Goal: Task Accomplishment & Management: Manage account settings

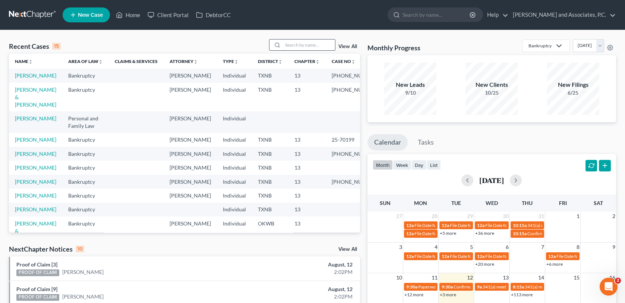
click at [297, 47] on input "search" at bounding box center [309, 44] width 52 height 11
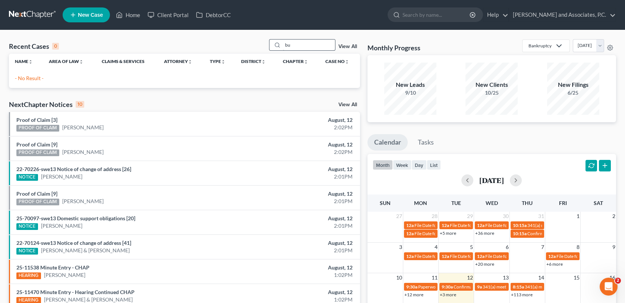
type input "b"
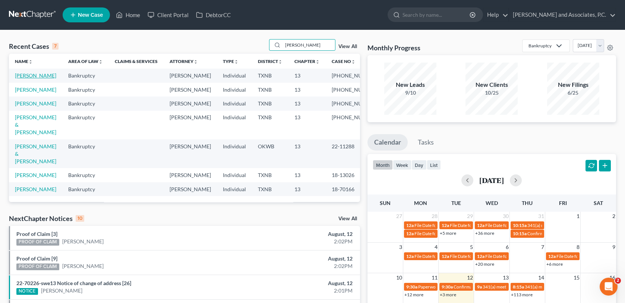
type input "[PERSON_NAME]"
click at [39, 76] on link "[PERSON_NAME]" at bounding box center [35, 75] width 41 height 6
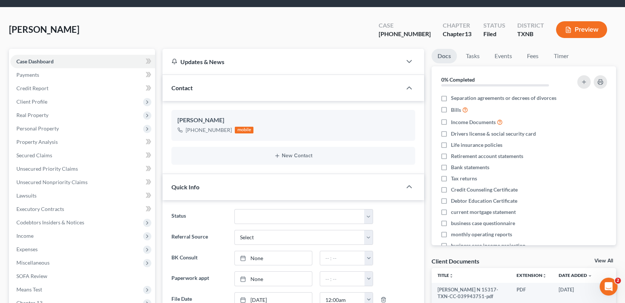
scroll to position [223, 0]
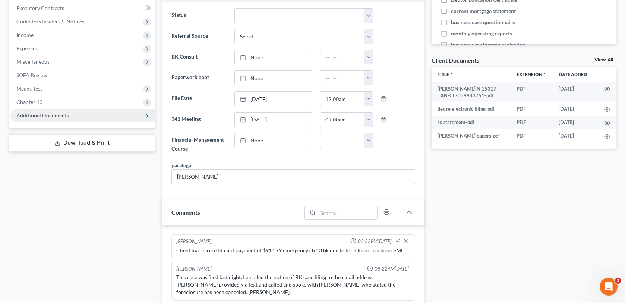
click at [42, 115] on span "Additional Documents" at bounding box center [42, 115] width 53 height 6
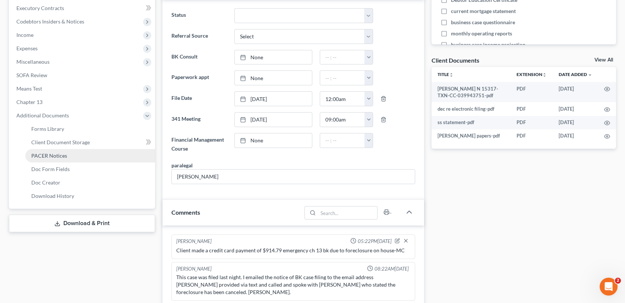
click at [52, 156] on span "PACER Notices" at bounding box center [49, 155] width 36 height 6
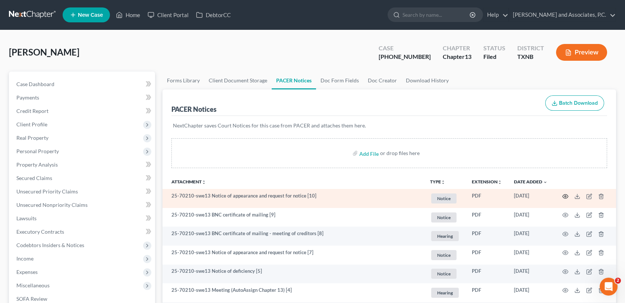
click at [563, 196] on icon "button" at bounding box center [565, 196] width 6 height 6
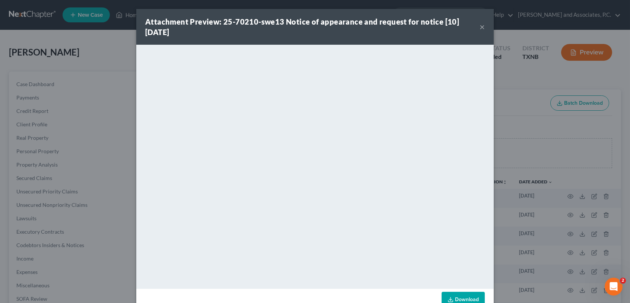
click at [480, 27] on button "×" at bounding box center [482, 26] width 5 height 9
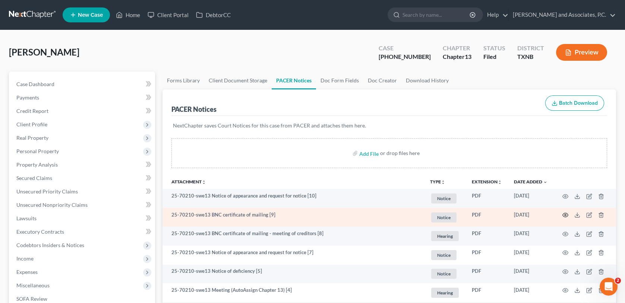
click at [565, 214] on icon "button" at bounding box center [565, 215] width 6 height 6
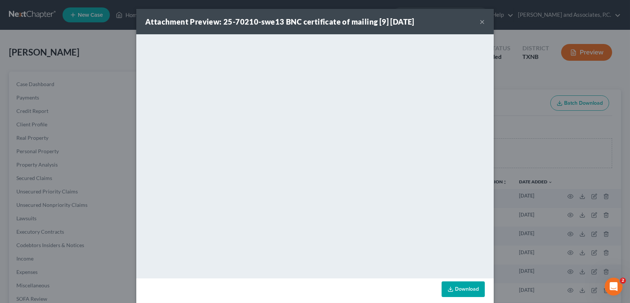
click at [480, 21] on button "×" at bounding box center [482, 21] width 5 height 9
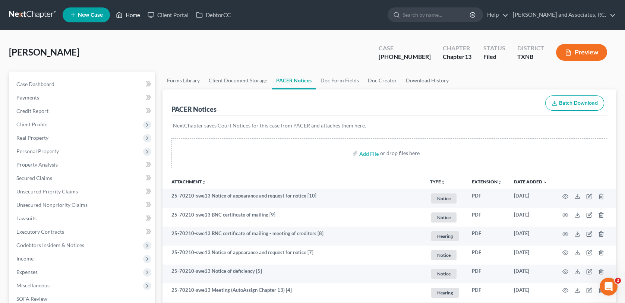
click at [135, 14] on link "Home" at bounding box center [128, 14] width 32 height 13
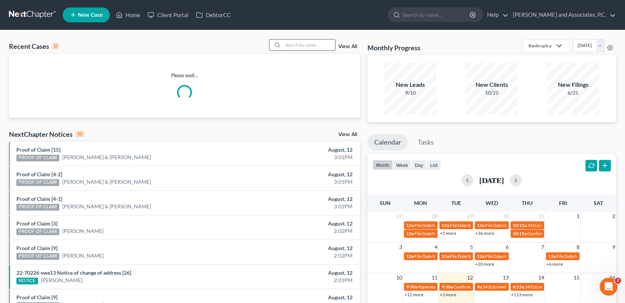
click at [302, 47] on input "search" at bounding box center [309, 44] width 52 height 11
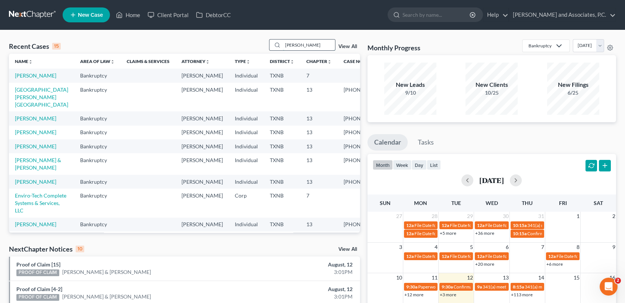
type input "[PERSON_NAME]"
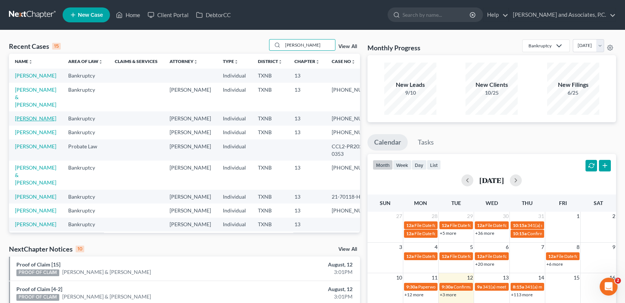
click at [35, 115] on link "[PERSON_NAME]" at bounding box center [35, 118] width 41 height 6
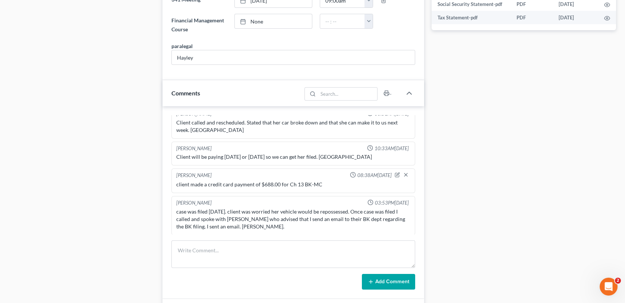
scroll to position [484, 0]
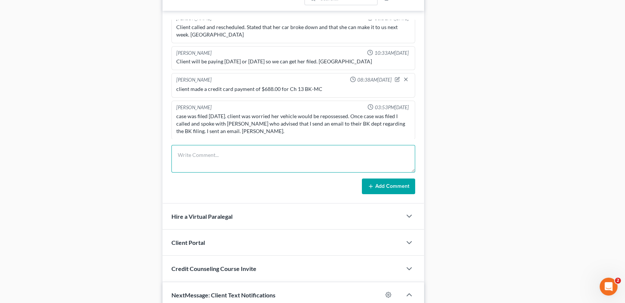
click at [177, 160] on textarea at bounding box center [292, 159] width 243 height 28
type textarea "Scanned and uploaded required to the trustee-MC"
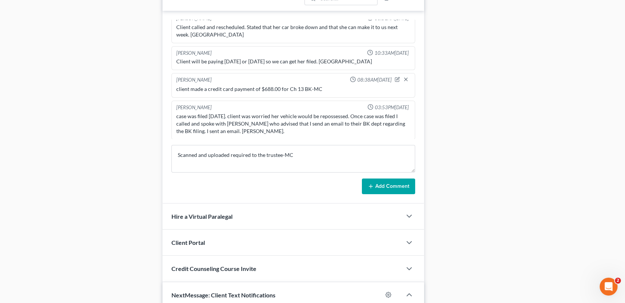
click at [376, 183] on button "Add Comment" at bounding box center [388, 186] width 53 height 16
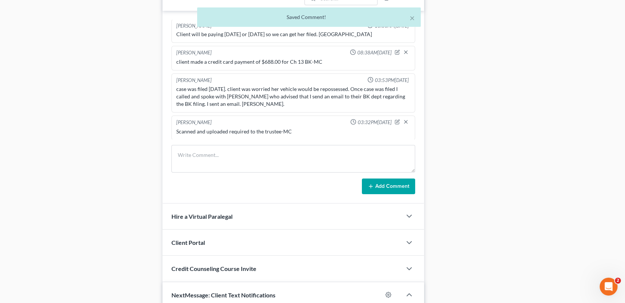
scroll to position [0, 0]
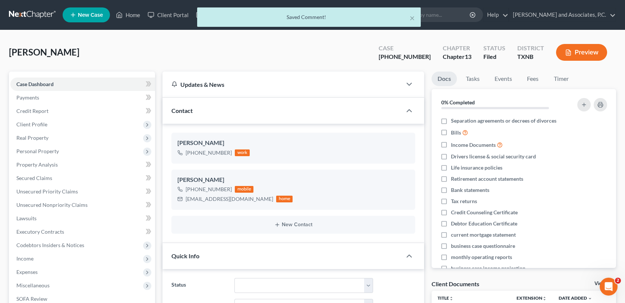
drag, startPoint x: 136, startPoint y: 13, endPoint x: 170, endPoint y: 76, distance: 72.5
click at [136, 13] on div "× Saved Comment!" at bounding box center [308, 18] width 625 height 23
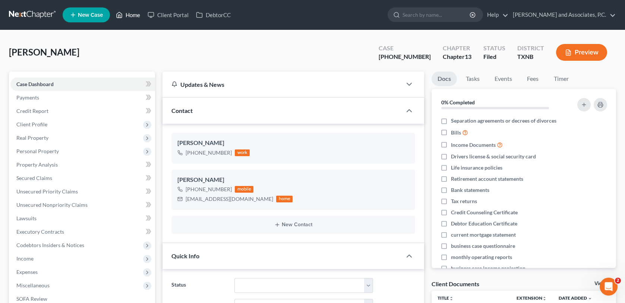
click at [132, 17] on link "Home" at bounding box center [128, 14] width 32 height 13
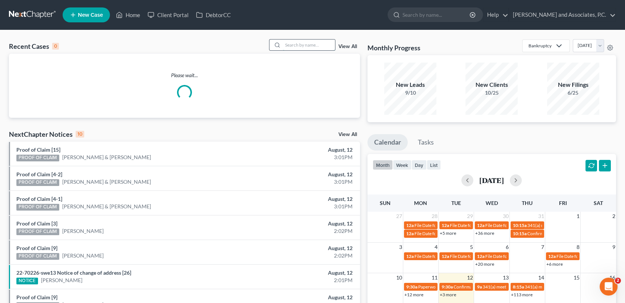
click at [294, 45] on input "search" at bounding box center [309, 44] width 52 height 11
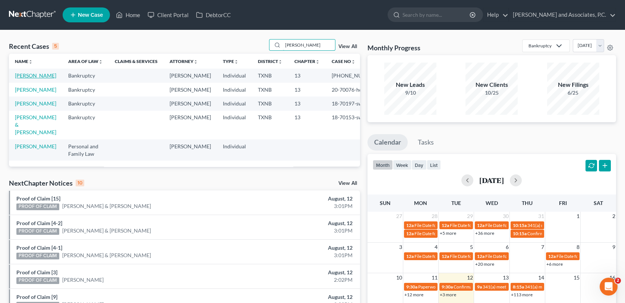
type input "[PERSON_NAME]"
click at [25, 76] on link "[PERSON_NAME]" at bounding box center [35, 75] width 41 height 6
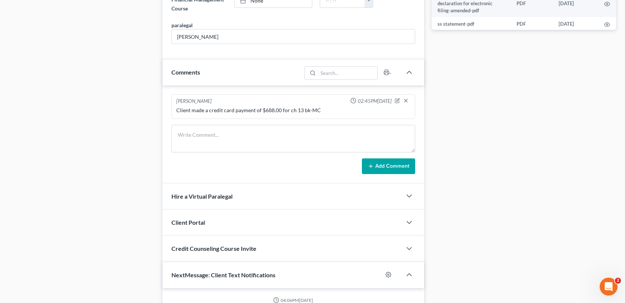
scroll to position [477, 0]
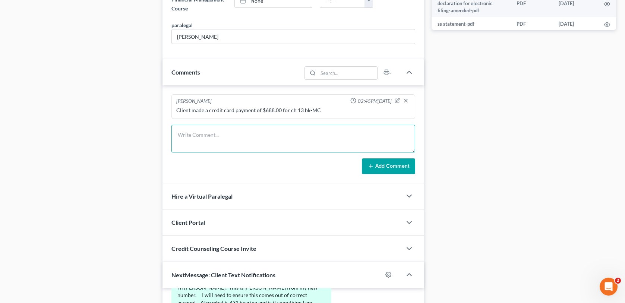
click at [188, 138] on textarea at bounding box center [292, 139] width 243 height 28
type textarea "scanned and uploaded required to the trustee-MC"
click at [378, 168] on button "Add Comment" at bounding box center [388, 166] width 53 height 16
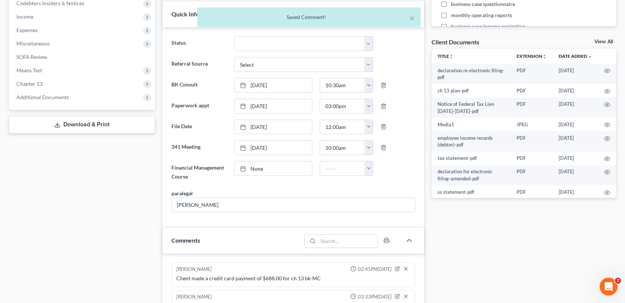
scroll to position [0, 0]
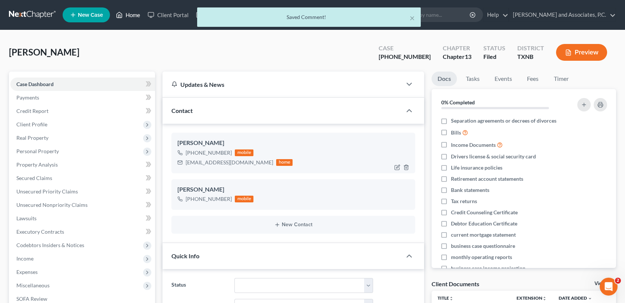
click at [136, 13] on link "Home" at bounding box center [128, 14] width 32 height 13
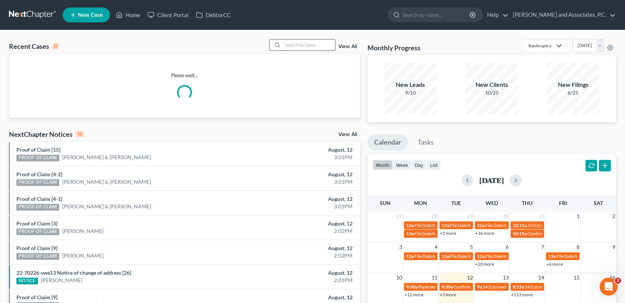
click at [309, 45] on input "search" at bounding box center [309, 44] width 52 height 11
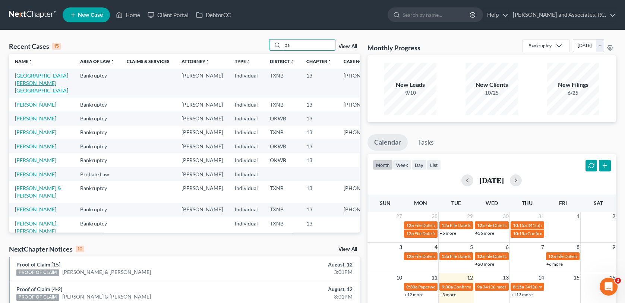
type input "za"
click at [26, 76] on link "[GEOGRAPHIC_DATA][PERSON_NAME][GEOGRAPHIC_DATA]" at bounding box center [41, 82] width 53 height 21
select select "6"
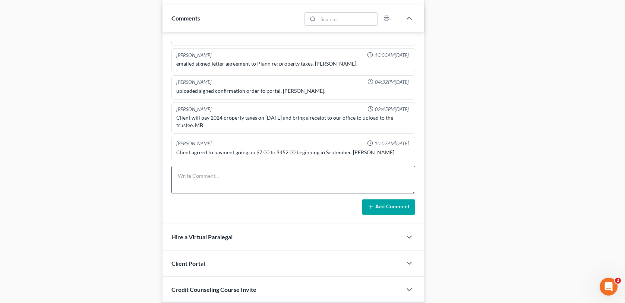
scroll to position [484, 0]
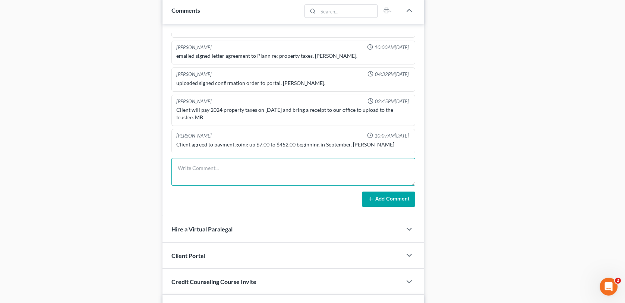
click at [185, 170] on textarea at bounding box center [292, 172] width 243 height 28
type textarea "scanned and uploaded [DATE] payment to the trustee-mc"
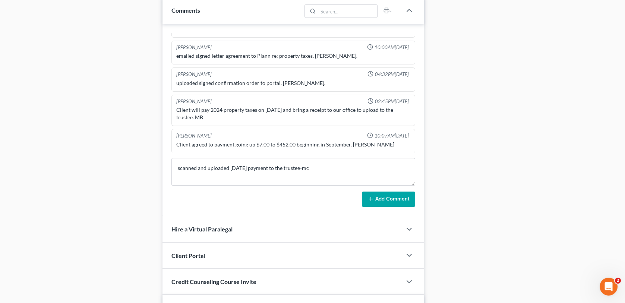
click at [380, 197] on button "Add Comment" at bounding box center [388, 199] width 53 height 16
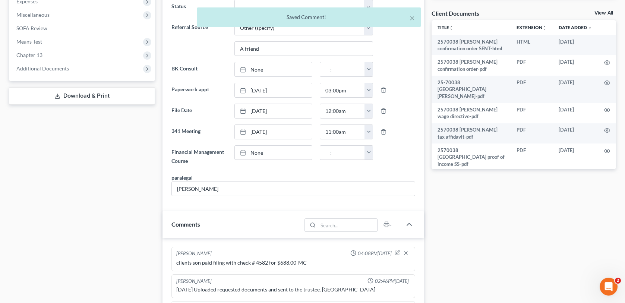
scroll to position [0, 0]
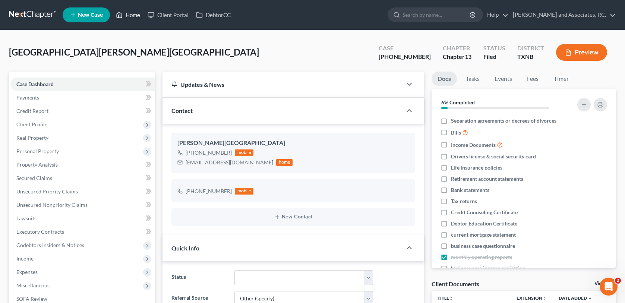
click at [134, 17] on link "Home" at bounding box center [128, 14] width 32 height 13
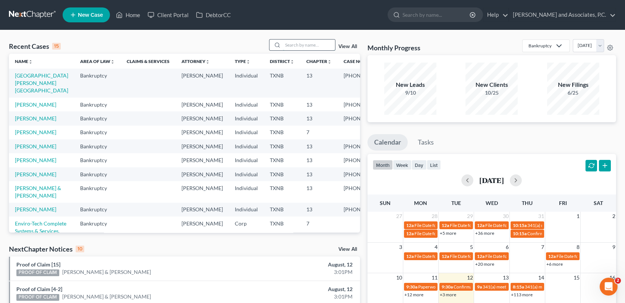
click at [301, 45] on input "search" at bounding box center [309, 44] width 52 height 11
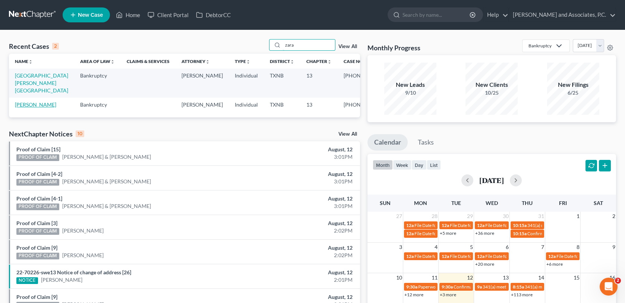
type input "zara"
click at [41, 101] on link "[PERSON_NAME]" at bounding box center [35, 104] width 41 height 6
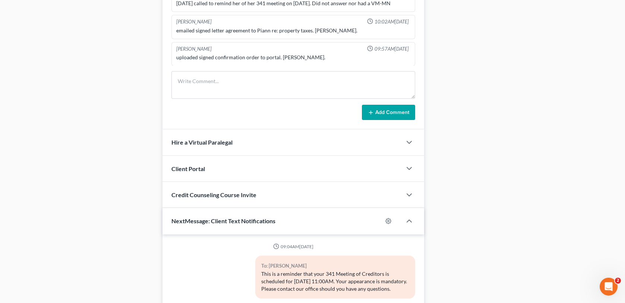
scroll to position [147, 0]
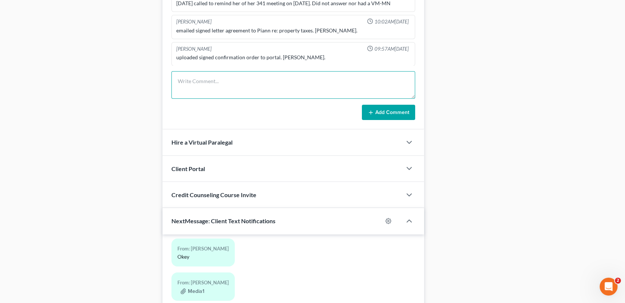
click at [187, 86] on textarea at bounding box center [292, 85] width 243 height 28
type textarea "scanned and uploaded [DATE] payment to the trustee-mc"
click at [380, 112] on button "Add Comment" at bounding box center [388, 113] width 53 height 16
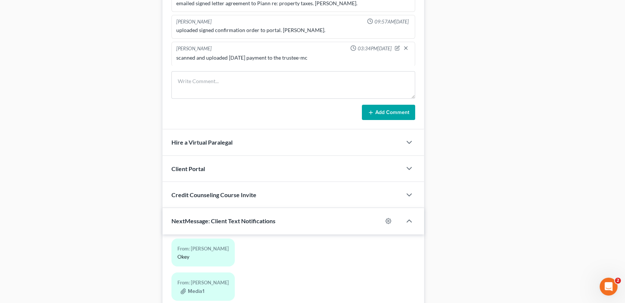
scroll to position [0, 0]
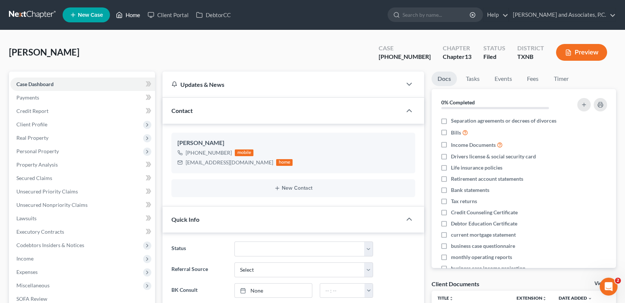
click at [136, 16] on link "Home" at bounding box center [128, 14] width 32 height 13
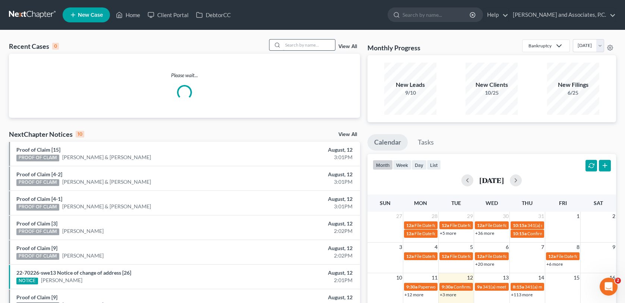
click at [302, 46] on input "search" at bounding box center [309, 44] width 52 height 11
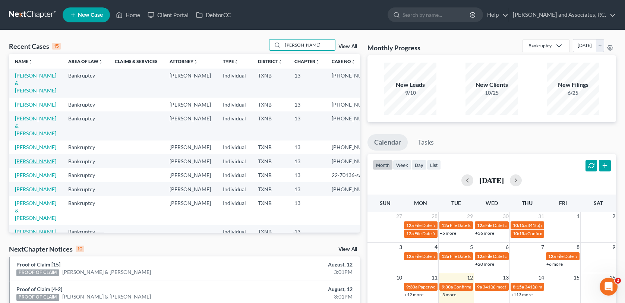
type input "[PERSON_NAME]"
click at [39, 162] on link "[PERSON_NAME]" at bounding box center [35, 161] width 41 height 6
select select "3"
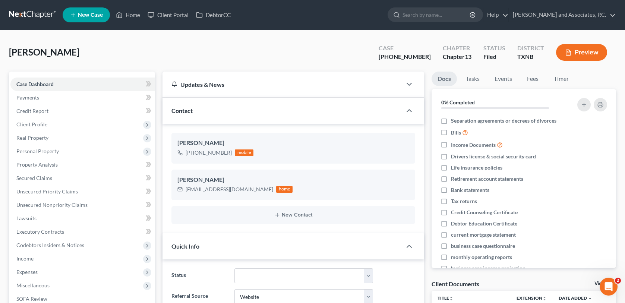
scroll to position [1572, 0]
click at [130, 12] on link "Home" at bounding box center [128, 14] width 32 height 13
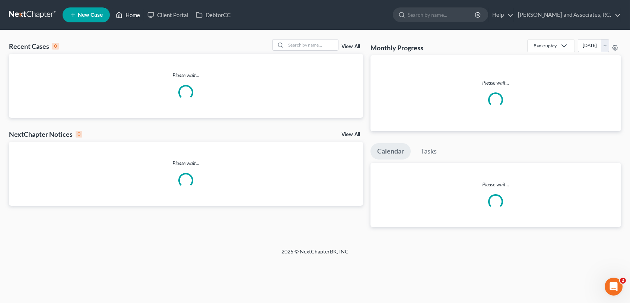
click at [130, 14] on link "Home" at bounding box center [128, 14] width 32 height 13
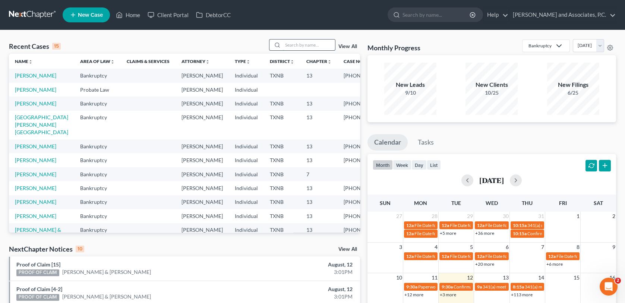
click at [288, 45] on input "search" at bounding box center [309, 44] width 52 height 11
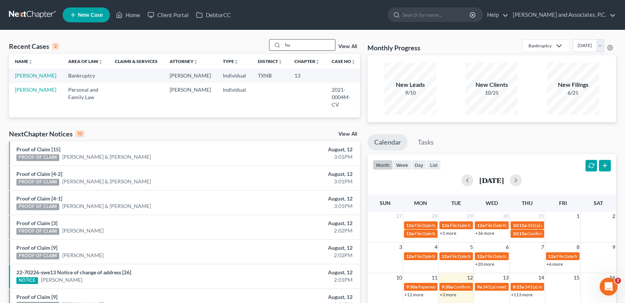
type input "h"
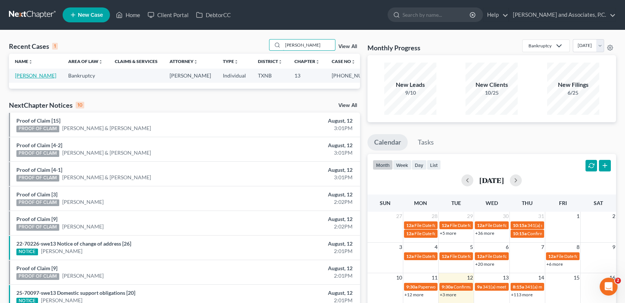
type input "[PERSON_NAME]"
click at [36, 75] on link "[PERSON_NAME]" at bounding box center [35, 75] width 41 height 6
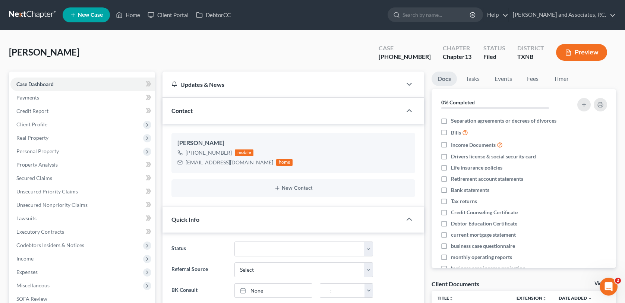
scroll to position [3577, 0]
click at [142, 229] on span at bounding box center [148, 232] width 13 height 11
click at [123, 13] on link "Home" at bounding box center [128, 14] width 32 height 13
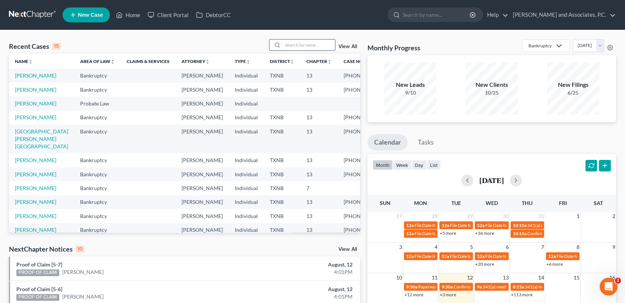
click at [312, 42] on input "search" at bounding box center [309, 44] width 52 height 11
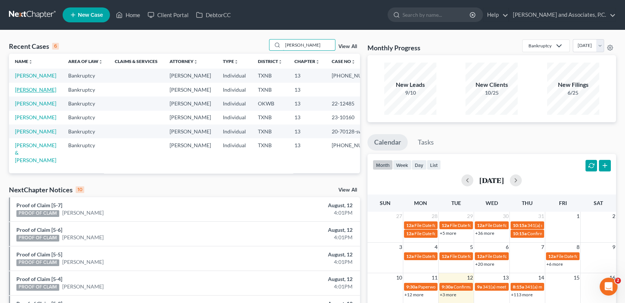
type input "[PERSON_NAME]"
click at [26, 93] on link "[PERSON_NAME]" at bounding box center [35, 89] width 41 height 6
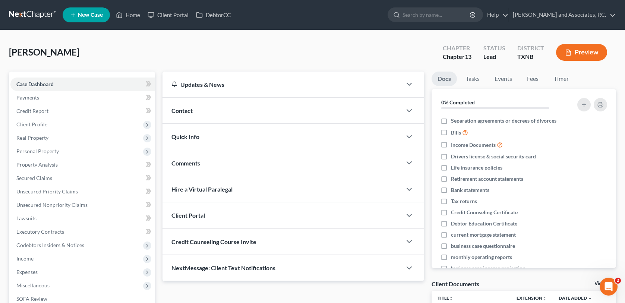
click at [203, 110] on div "Contact" at bounding box center [281, 111] width 239 height 26
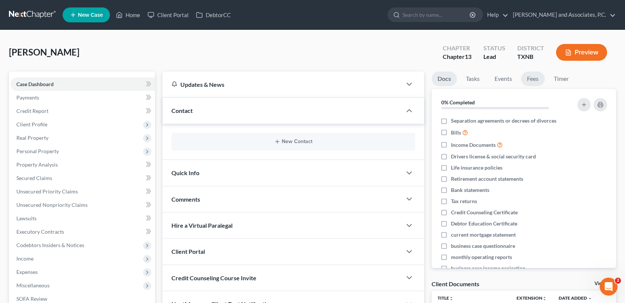
click at [532, 78] on link "Fees" at bounding box center [533, 79] width 24 height 15
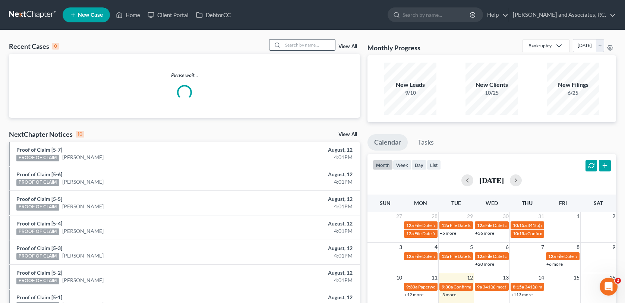
click at [305, 45] on input "search" at bounding box center [309, 44] width 52 height 11
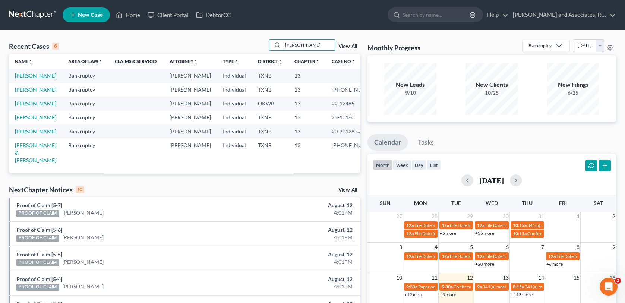
type input "[PERSON_NAME]"
click at [28, 74] on link "[PERSON_NAME]" at bounding box center [35, 75] width 41 height 6
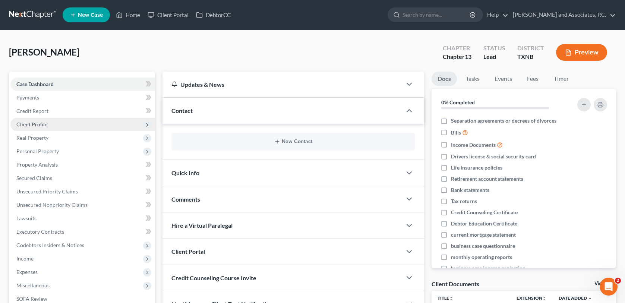
click at [33, 125] on span "Client Profile" at bounding box center [31, 124] width 31 height 6
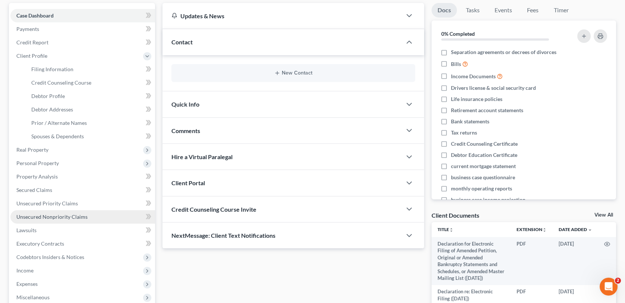
scroll to position [74, 0]
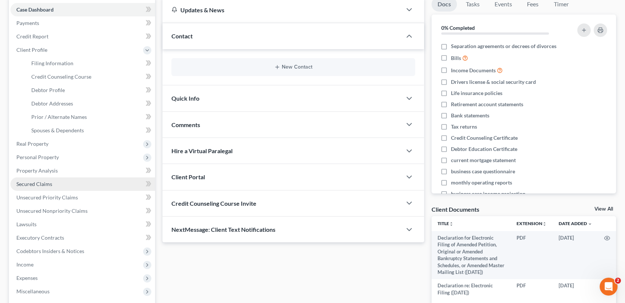
click at [23, 184] on span "Secured Claims" at bounding box center [34, 184] width 36 height 6
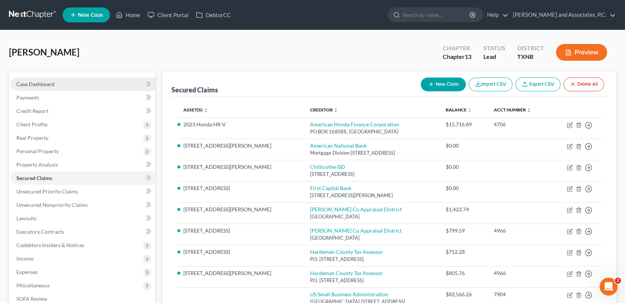
click at [64, 82] on link "Case Dashboard" at bounding box center [82, 83] width 145 height 13
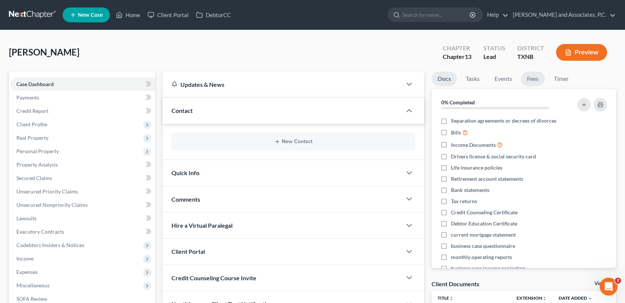
click at [532, 79] on link "Fees" at bounding box center [533, 79] width 24 height 15
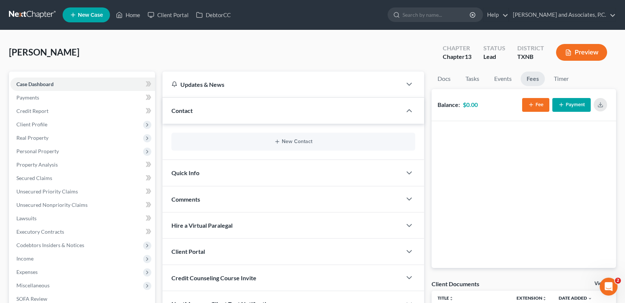
click at [575, 106] on button "Payment" at bounding box center [571, 105] width 38 height 14
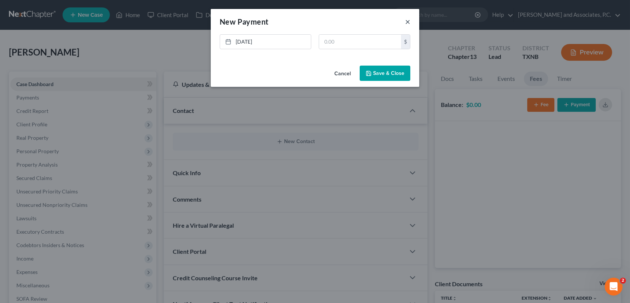
click at [407, 21] on button "×" at bounding box center [407, 21] width 5 height 9
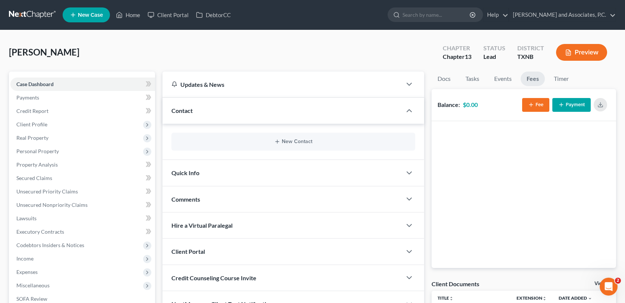
click at [536, 102] on button "Fee" at bounding box center [535, 105] width 27 height 14
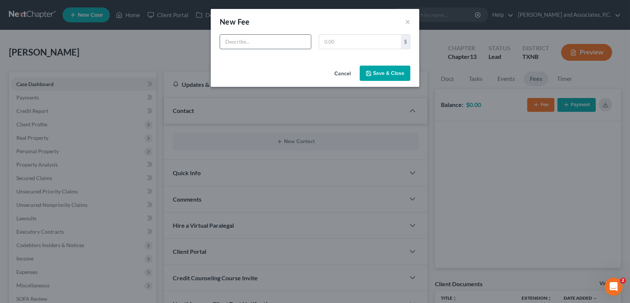
click at [261, 39] on input "text" at bounding box center [265, 42] width 91 height 14
type input "refile ch13"
type input "888.00"
click at [402, 72] on button "Save & Close" at bounding box center [385, 74] width 51 height 16
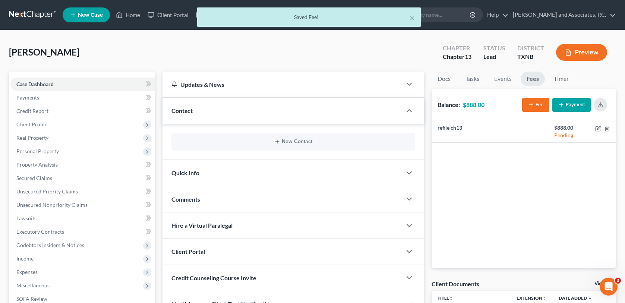
click at [536, 104] on button "Fee" at bounding box center [535, 105] width 27 height 14
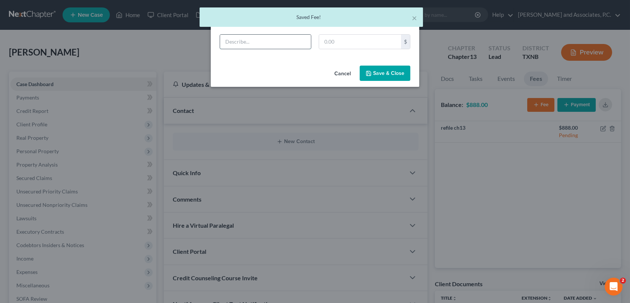
click at [250, 38] on input "text" at bounding box center [265, 42] width 91 height 14
type input "chp 13"
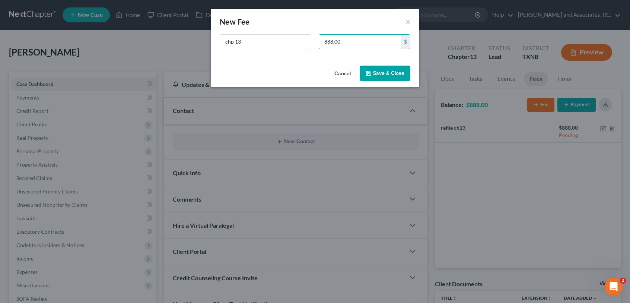
type input "888.00"
click at [395, 70] on button "Save & Close" at bounding box center [385, 74] width 51 height 16
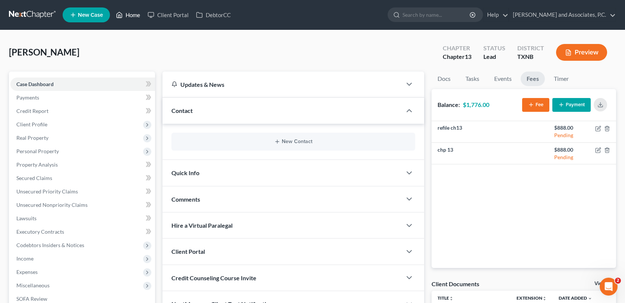
click at [124, 13] on link "Home" at bounding box center [128, 14] width 32 height 13
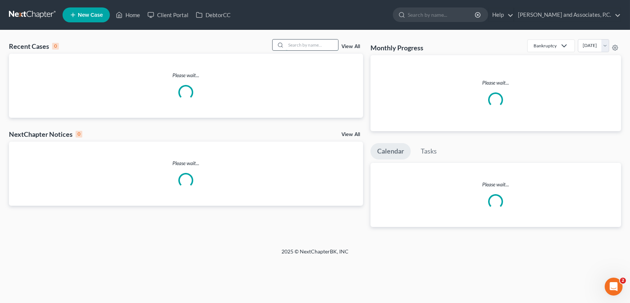
click at [313, 48] on input "search" at bounding box center [312, 44] width 52 height 11
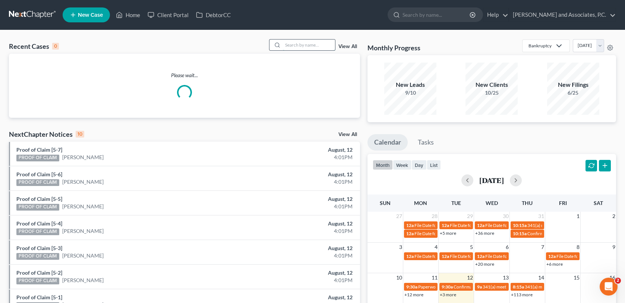
click at [312, 44] on input "search" at bounding box center [309, 44] width 52 height 11
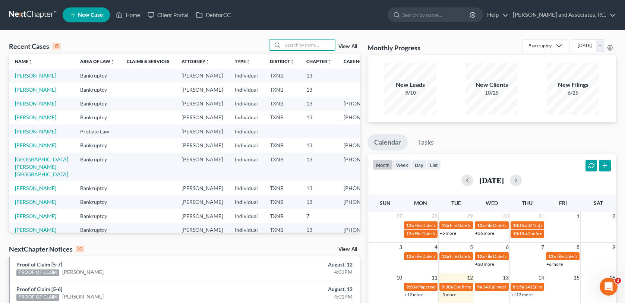
click at [34, 107] on link "[PERSON_NAME]" at bounding box center [35, 103] width 41 height 6
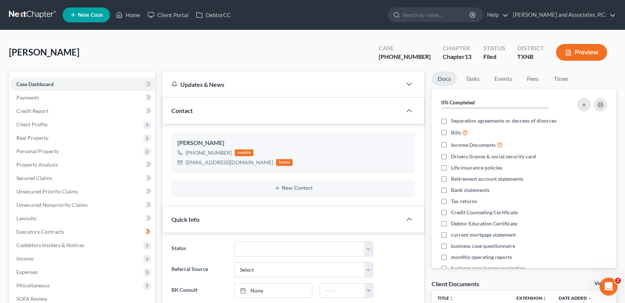
scroll to position [3577, 0]
click at [125, 15] on link "Home" at bounding box center [128, 14] width 32 height 13
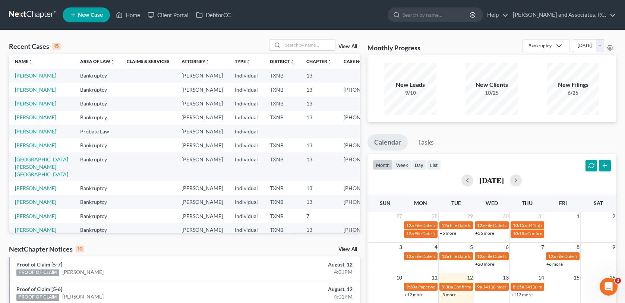
click at [34, 107] on link "[PERSON_NAME]" at bounding box center [35, 103] width 41 height 6
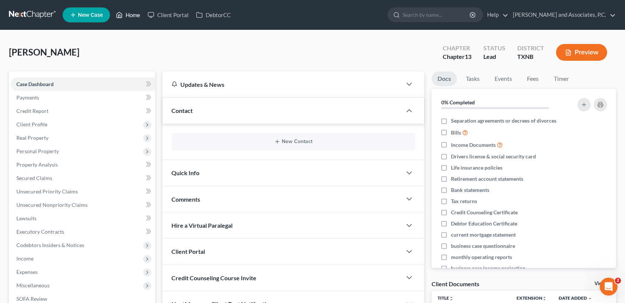
click at [128, 19] on link "Home" at bounding box center [128, 14] width 32 height 13
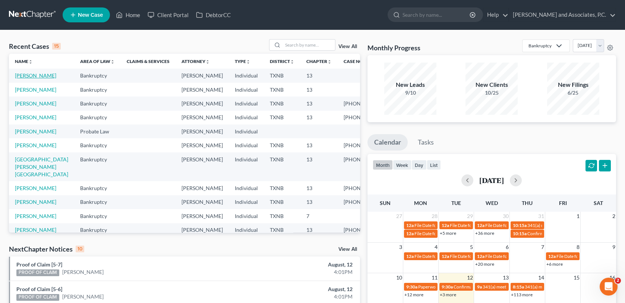
click at [25, 76] on link "[PERSON_NAME]" at bounding box center [35, 75] width 41 height 6
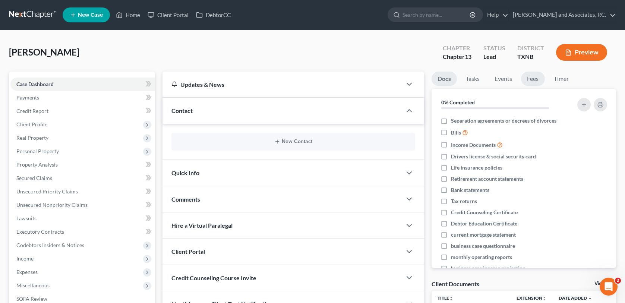
click at [534, 79] on link "Fees" at bounding box center [533, 79] width 24 height 15
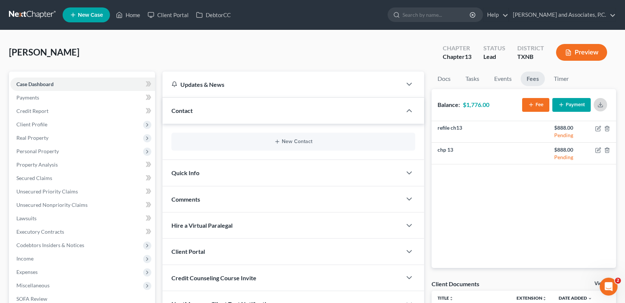
click at [603, 106] on icon "button" at bounding box center [600, 105] width 6 height 6
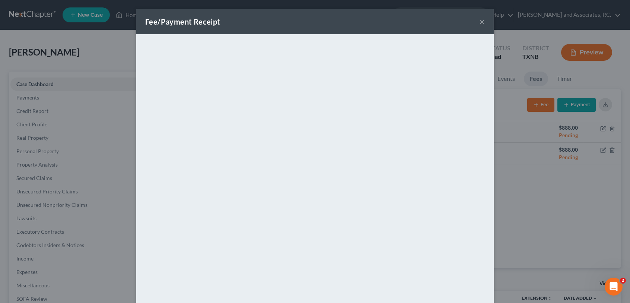
click at [480, 21] on button "×" at bounding box center [482, 21] width 5 height 9
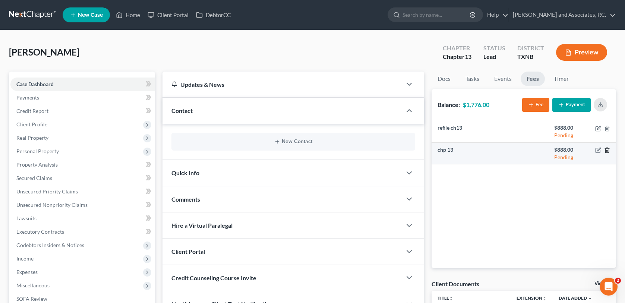
click at [608, 148] on icon "button" at bounding box center [606, 150] width 3 height 5
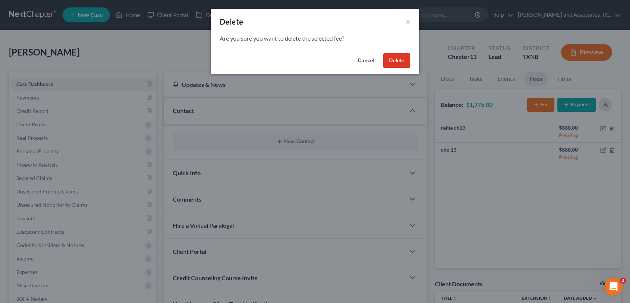
click at [394, 63] on button "Delete" at bounding box center [396, 60] width 27 height 15
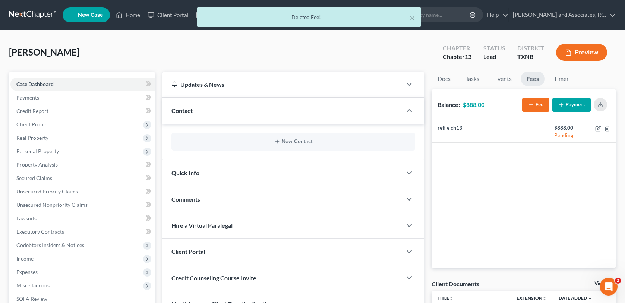
click at [570, 108] on button "Payment" at bounding box center [571, 105] width 38 height 14
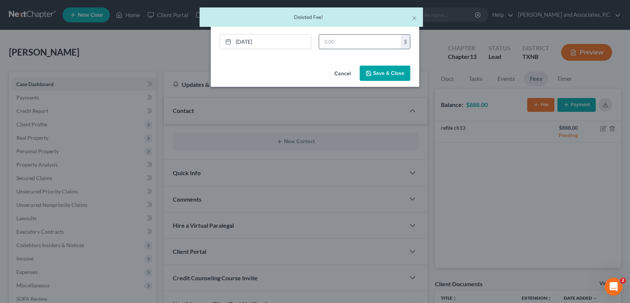
click at [345, 47] on input "text" at bounding box center [360, 42] width 82 height 14
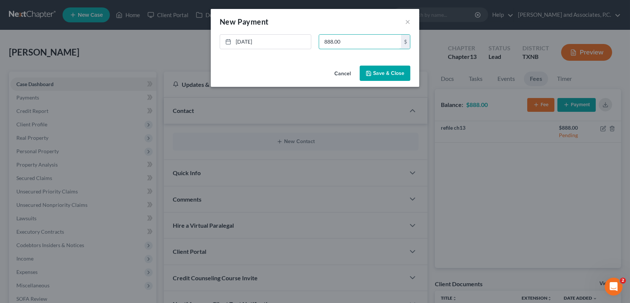
type input "888.00"
click at [391, 73] on button "Save & Close" at bounding box center [385, 74] width 51 height 16
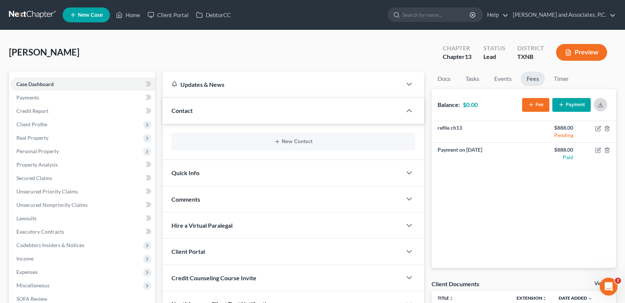
click at [599, 104] on polyline "button" at bounding box center [600, 104] width 3 height 1
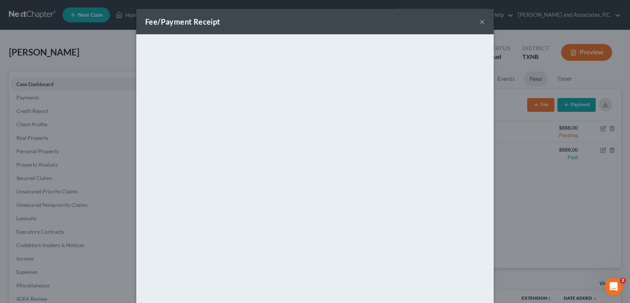
click at [480, 22] on button "×" at bounding box center [482, 21] width 5 height 9
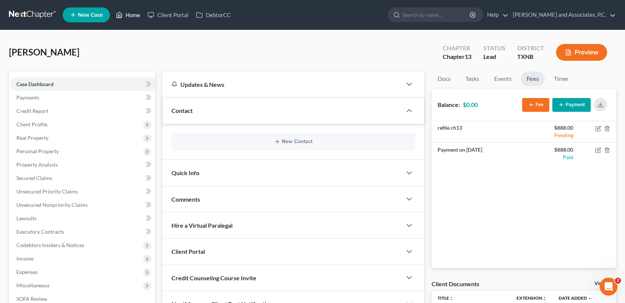
click at [133, 14] on link "Home" at bounding box center [128, 14] width 32 height 13
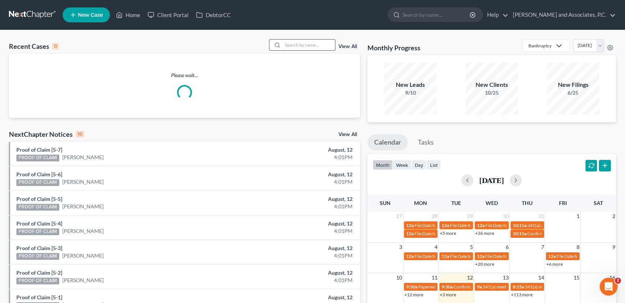
click at [307, 48] on input "search" at bounding box center [309, 44] width 52 height 11
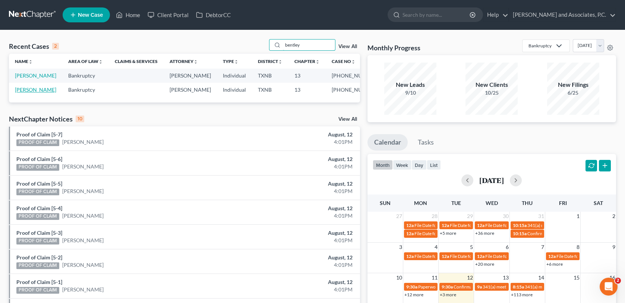
type input "bentley"
click at [22, 89] on link "[PERSON_NAME]" at bounding box center [35, 89] width 41 height 6
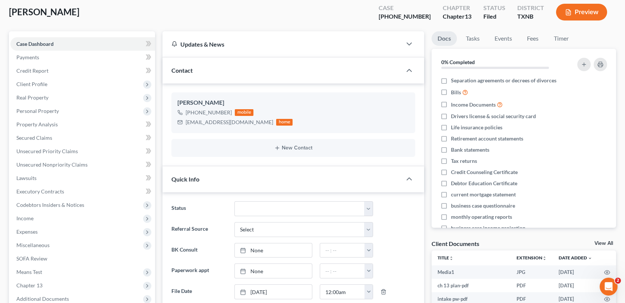
scroll to position [112, 0]
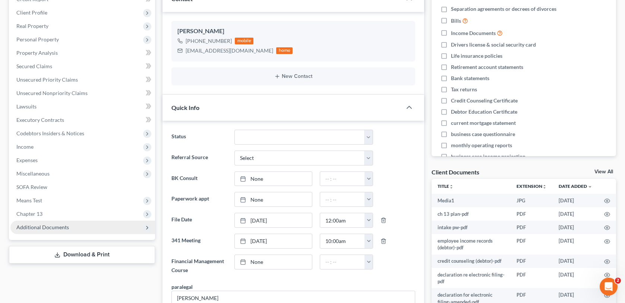
click at [36, 225] on span "Additional Documents" at bounding box center [42, 227] width 53 height 6
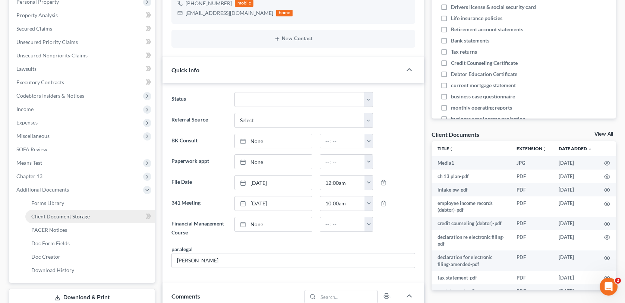
scroll to position [186, 0]
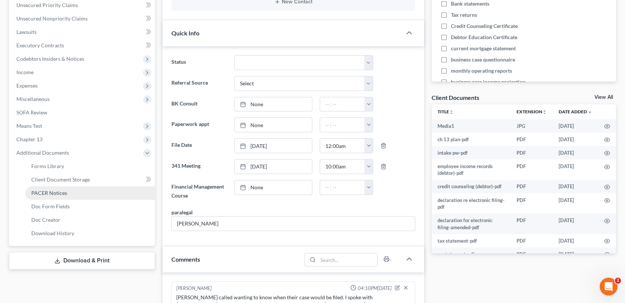
click at [57, 192] on span "PACER Notices" at bounding box center [49, 193] width 36 height 6
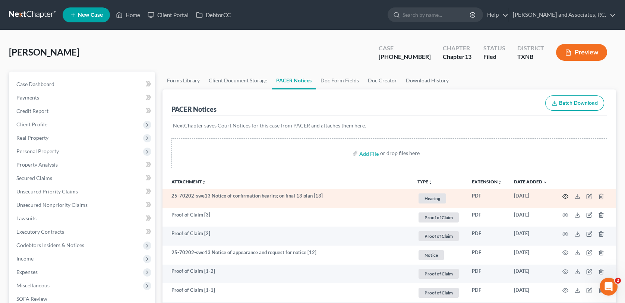
click at [566, 196] on icon "button" at bounding box center [565, 196] width 6 height 6
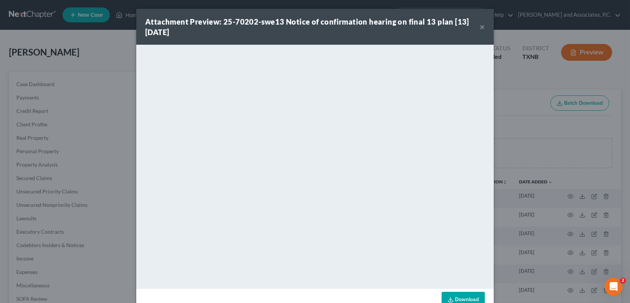
drag, startPoint x: 480, startPoint y: 28, endPoint x: 475, endPoint y: 26, distance: 5.8
click at [480, 28] on button "×" at bounding box center [482, 26] width 5 height 9
